Goal: Task Accomplishment & Management: Manage account settings

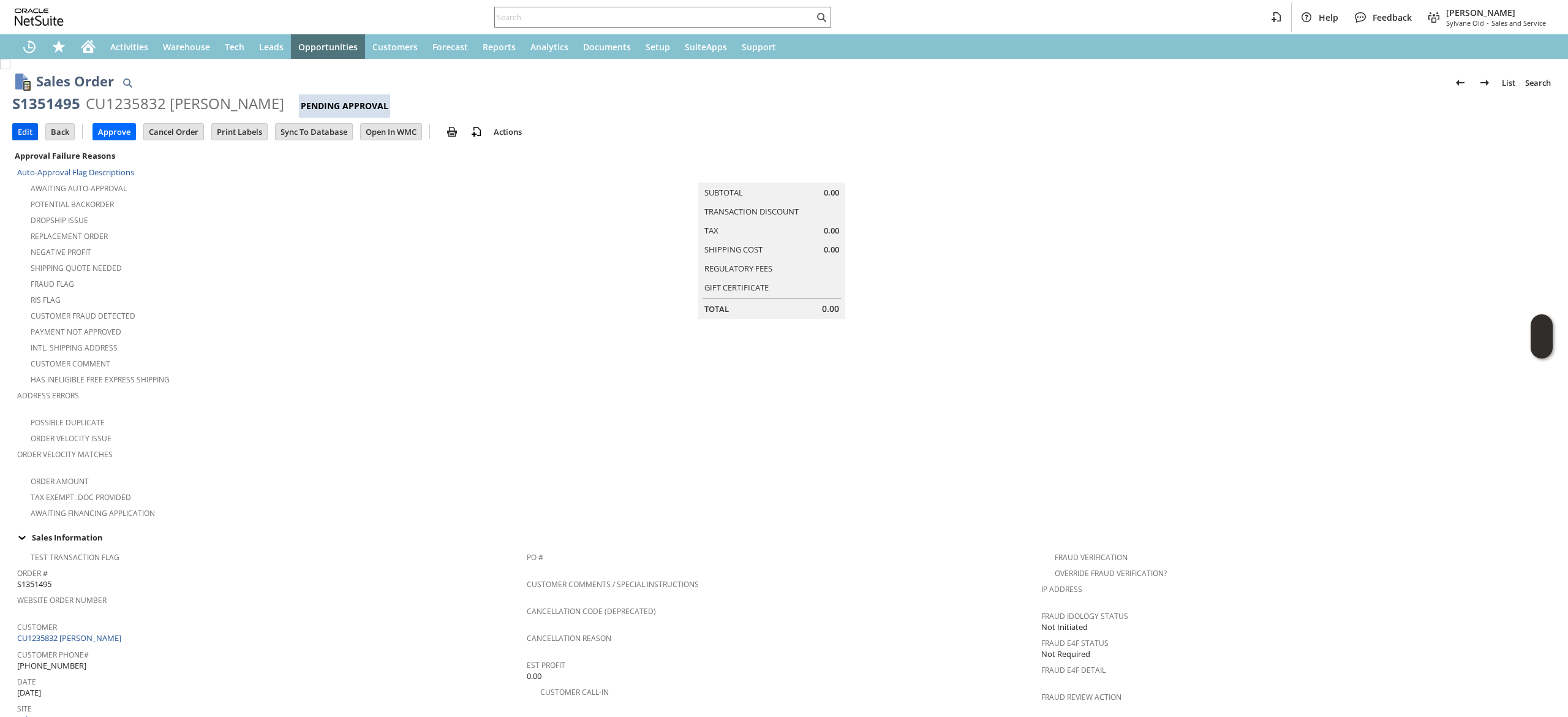
click at [17, 139] on input "Edit" at bounding box center [25, 132] width 25 height 16
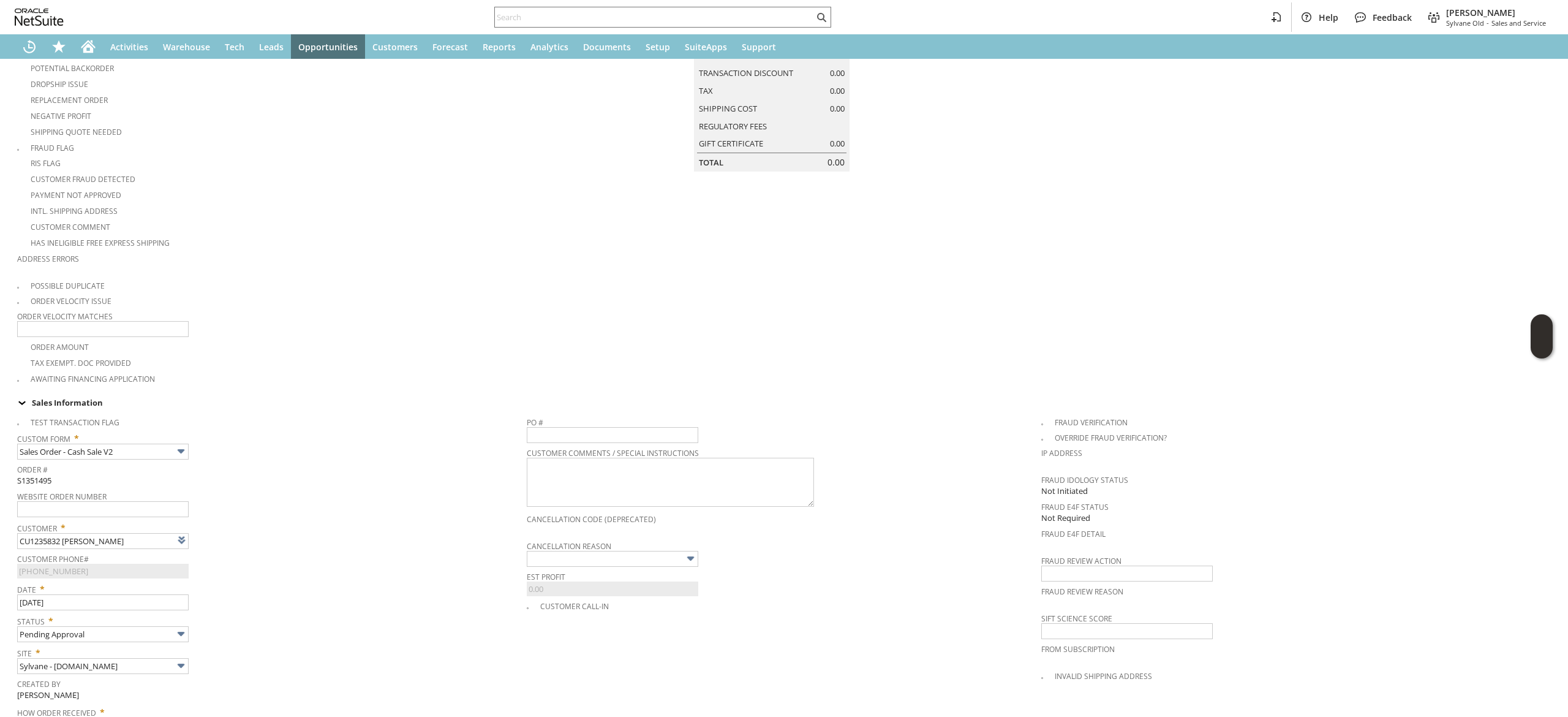
scroll to position [144, 0]
type input "Intelligent Recommendations¹⁰"
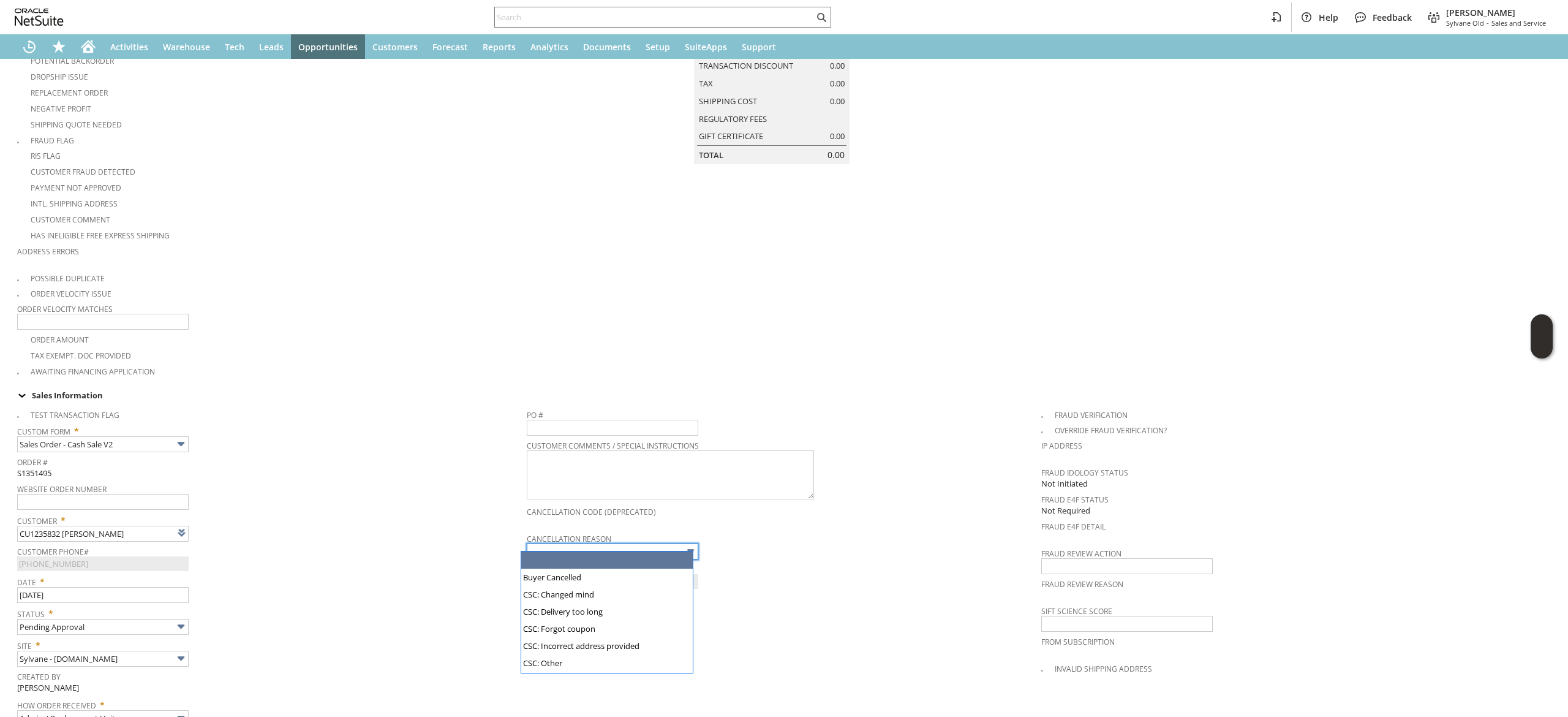
click at [665, 543] on input "text" at bounding box center [613, 551] width 171 height 16
type input "Buyer Cancelled"
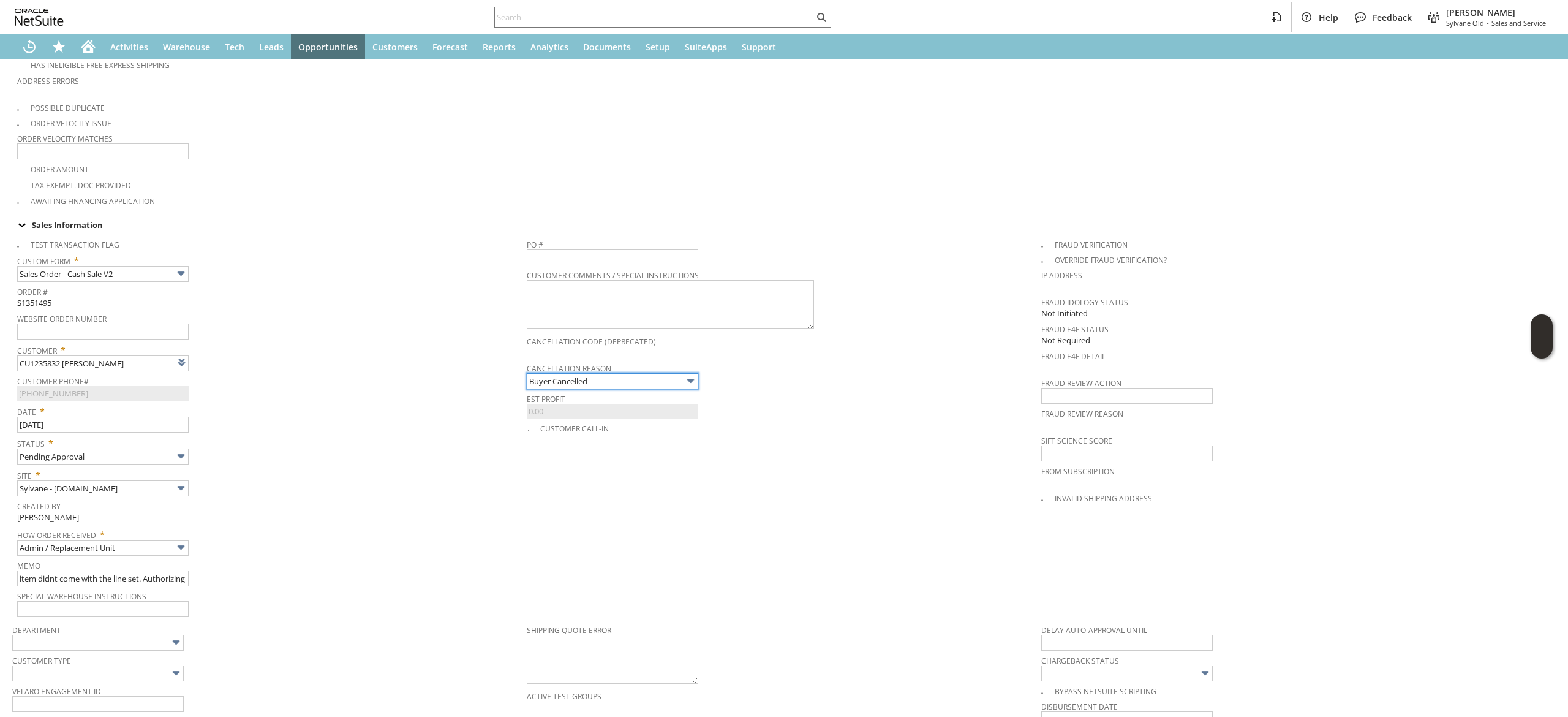
scroll to position [315, 0]
click at [155, 569] on input "item didnt come with the line set. Authorizing replacement" at bounding box center [102, 576] width 171 height 16
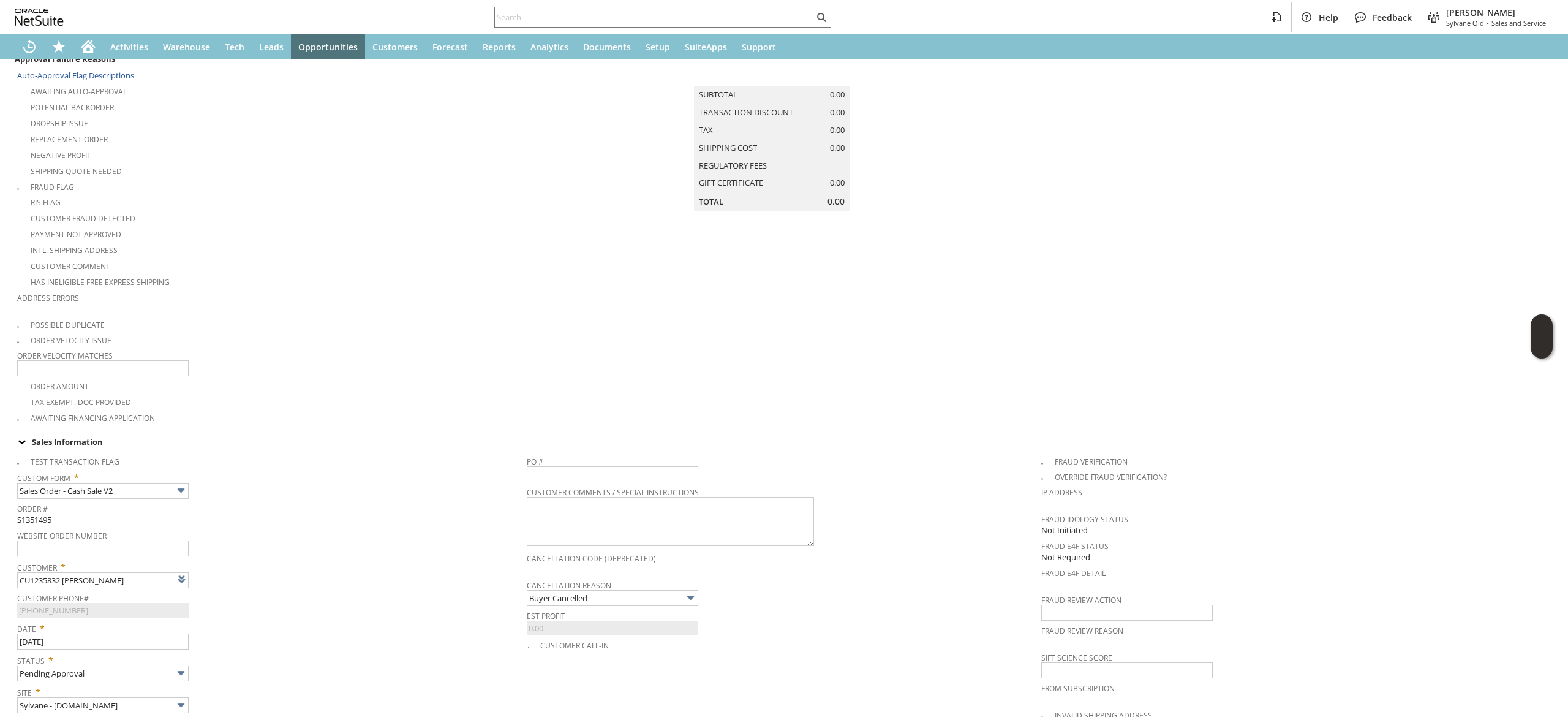
scroll to position [0, 0]
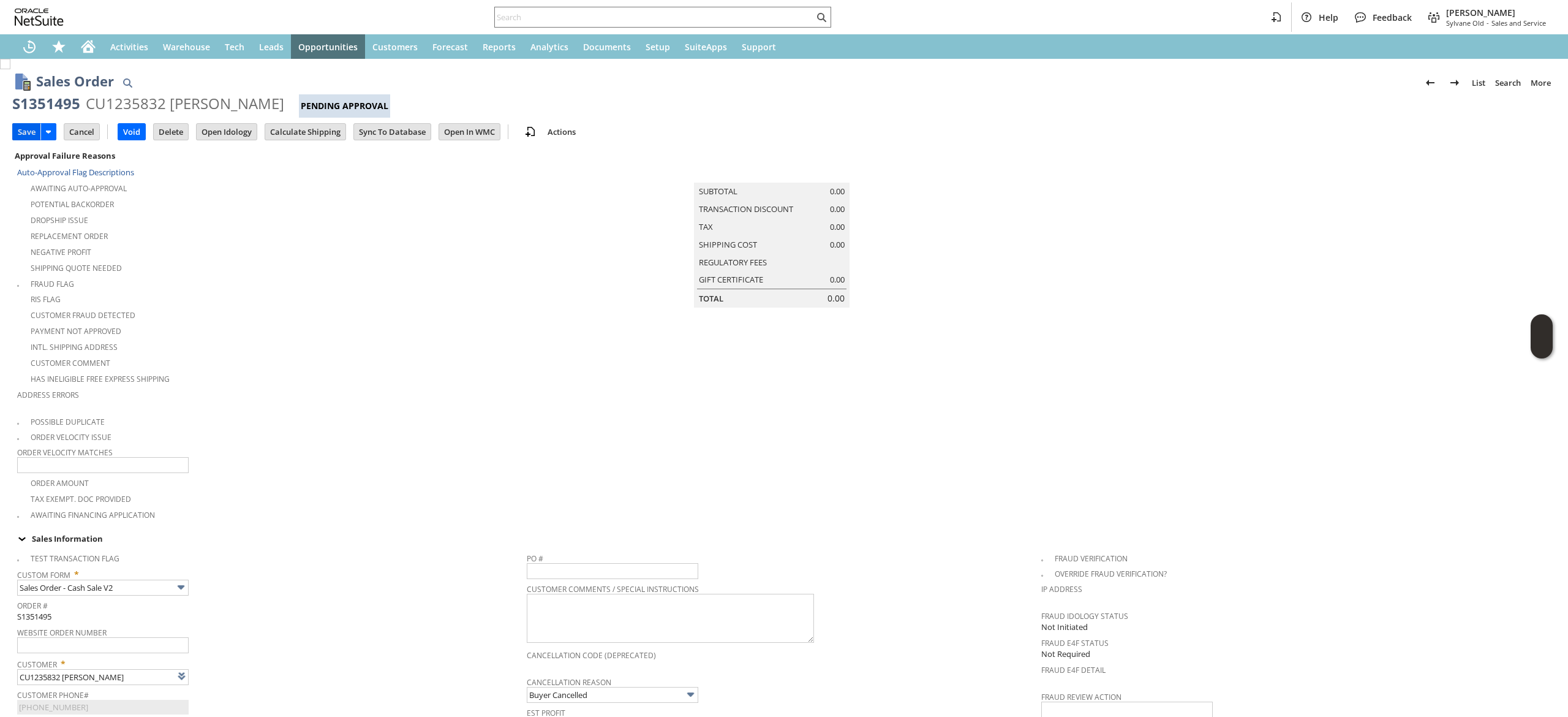
type input "no longer needed. Refunding the cost of the line instead"
click at [22, 126] on input "Save" at bounding box center [27, 132] width 28 height 16
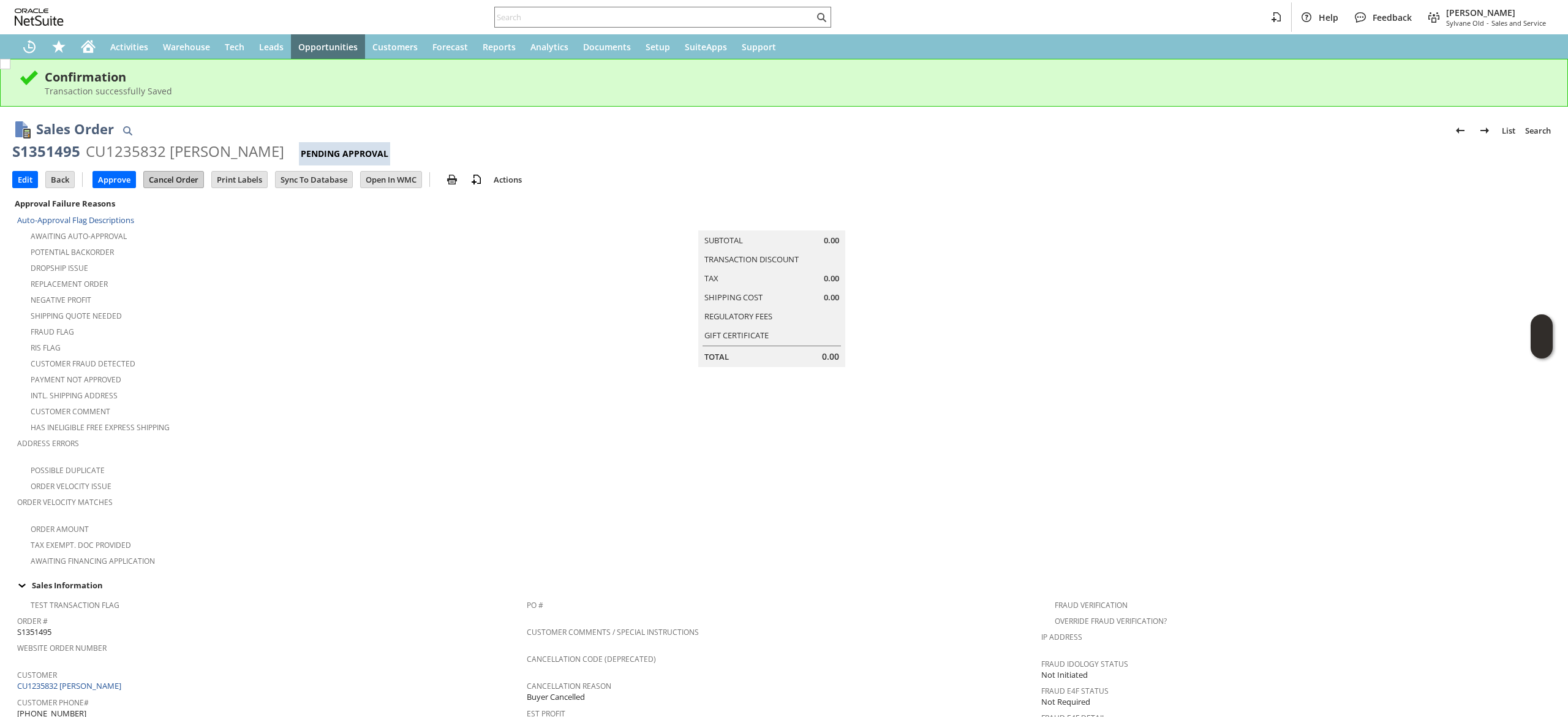
click at [191, 179] on input "Cancel Order" at bounding box center [173, 179] width 59 height 16
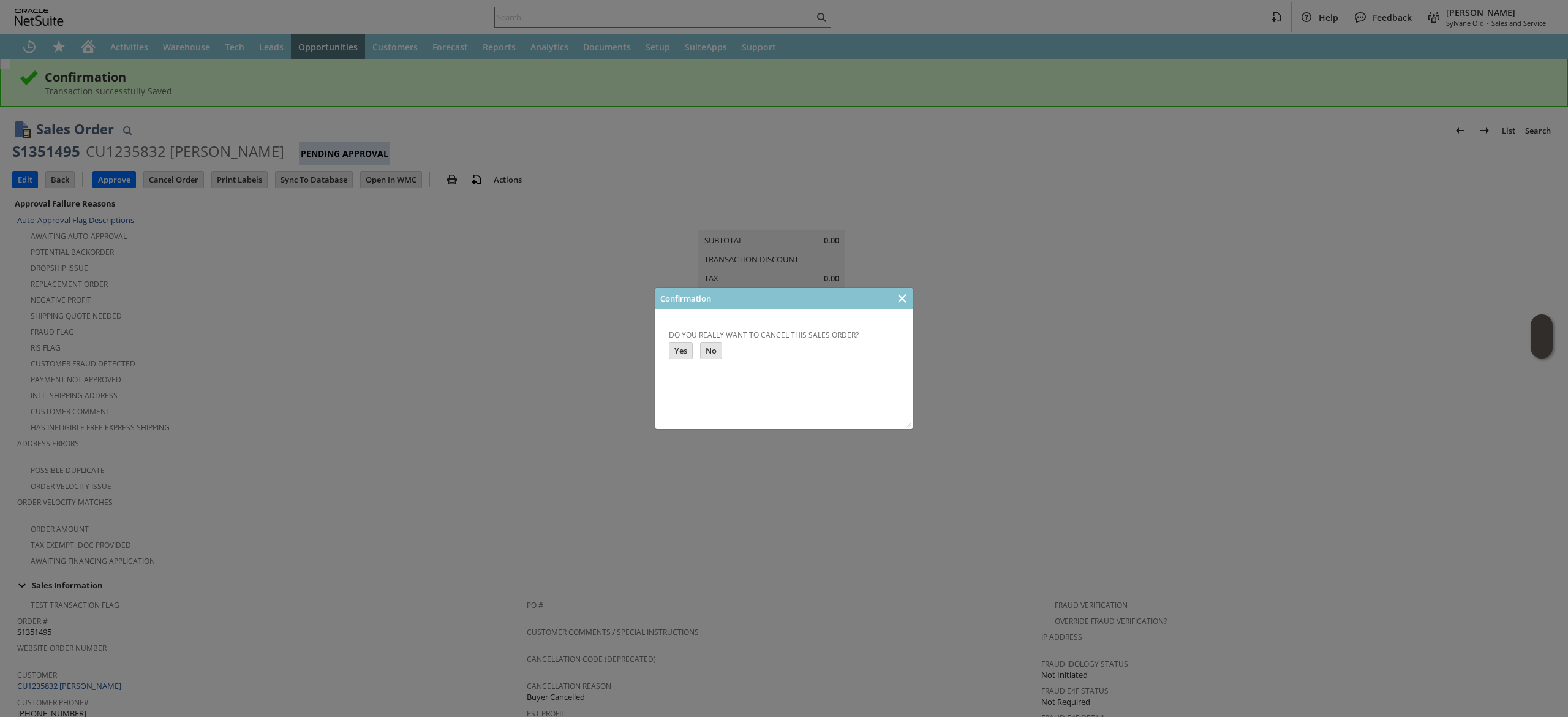
click at [668, 350] on iframe at bounding box center [784, 364] width 233 height 86
click at [682, 354] on input "Yes" at bounding box center [681, 350] width 23 height 16
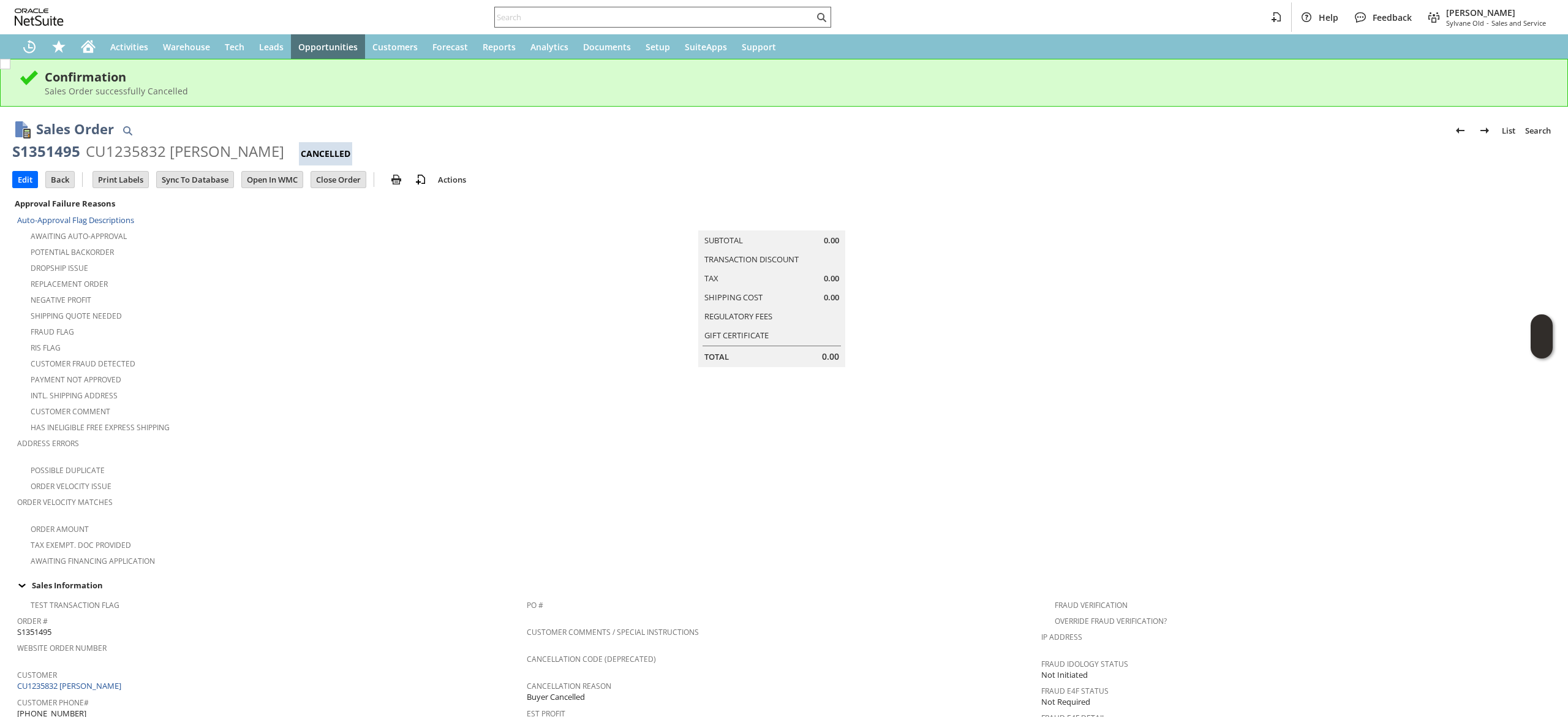
click at [547, 19] on input "text" at bounding box center [654, 17] width 319 height 15
type input "ca"
